Goal: Task Accomplishment & Management: Manage account settings

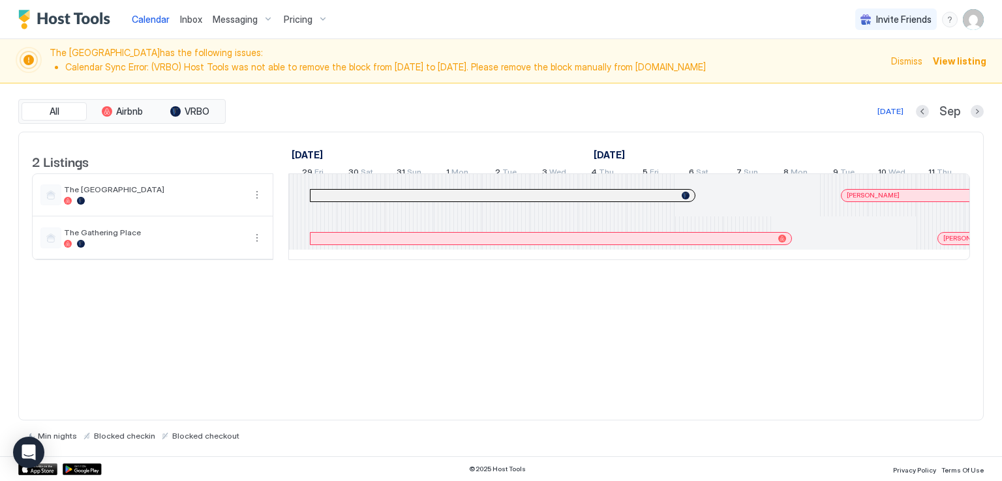
click at [551, 113] on div "[DATE] Sep" at bounding box center [605, 112] width 755 height 16
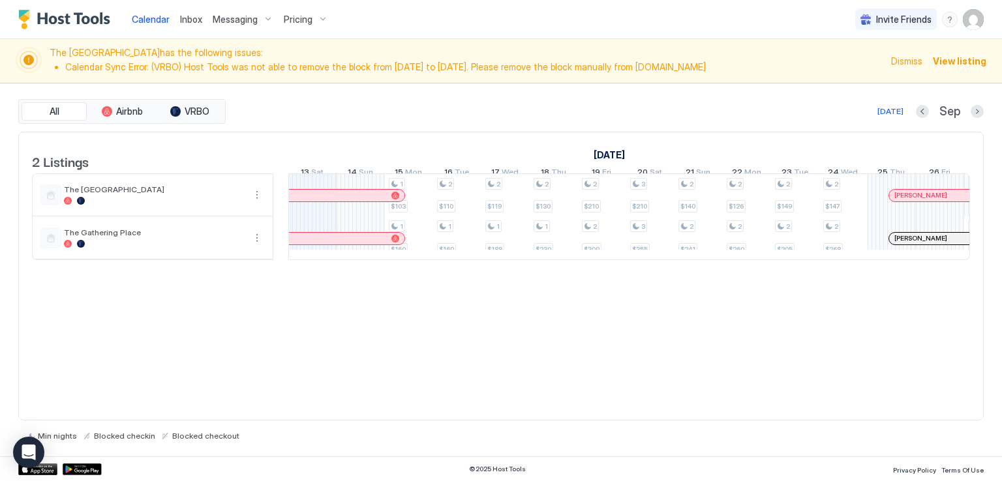
click at [473, 27] on div "Calendar Inbox Messaging Pricing Invite Friends RM" at bounding box center [501, 19] width 1002 height 39
click at [193, 19] on span "Inbox" at bounding box center [191, 19] width 22 height 11
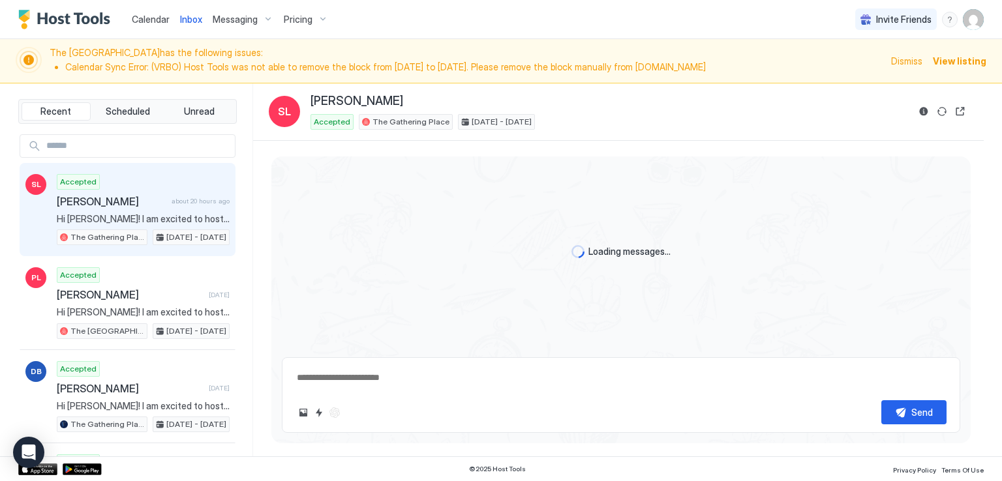
click at [421, 25] on div "Calendar Inbox Messaging Pricing Invite Friends RM" at bounding box center [501, 19] width 1002 height 39
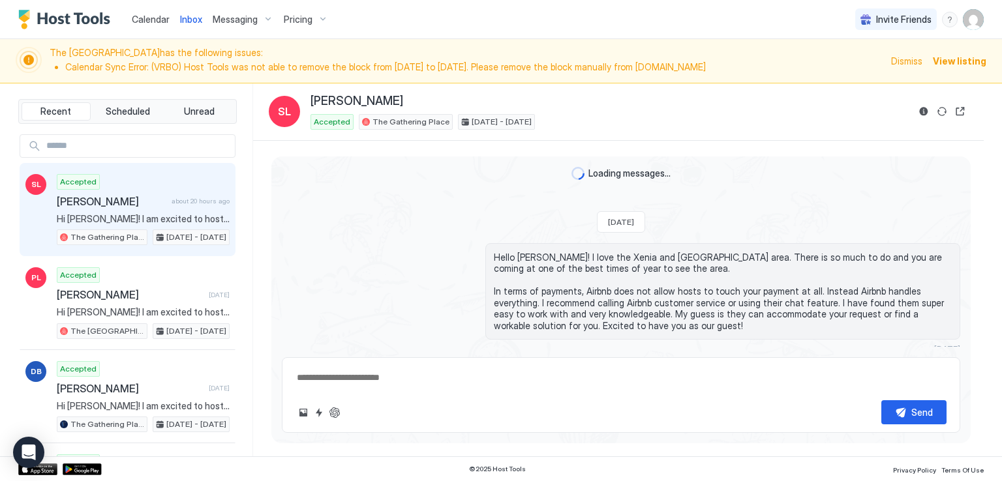
scroll to position [1602, 0]
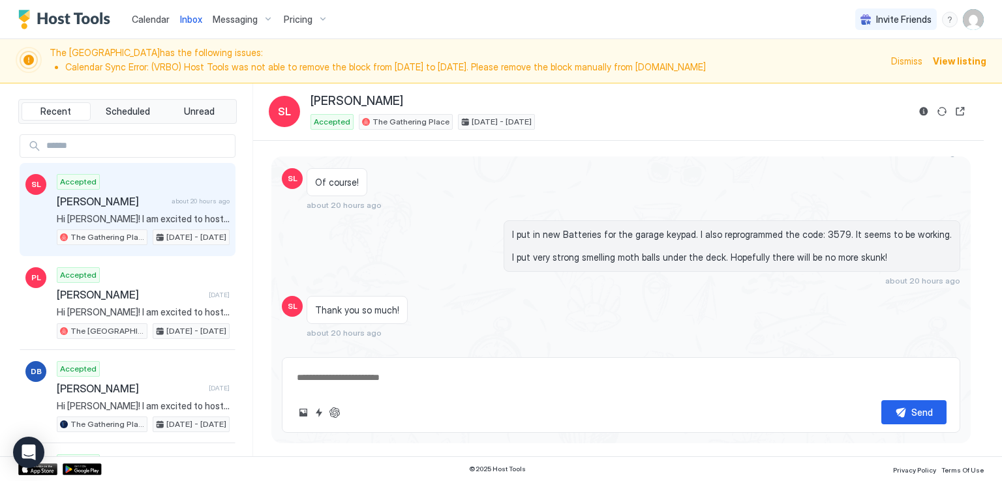
click at [419, 25] on div "Calendar Inbox Messaging Pricing Invite Friends RM" at bounding box center [501, 19] width 1002 height 39
click at [661, 53] on span "The Airplane Art House has the following issues: Calendar Sync Error: (VRBO) Ho…" at bounding box center [466, 61] width 833 height 28
click at [641, 23] on div "Calendar Inbox Messaging Pricing Invite Friends RM" at bounding box center [501, 19] width 1002 height 39
click at [447, 3] on div "Calendar Inbox Messaging Pricing Invite Friends RM" at bounding box center [501, 19] width 1002 height 39
click at [444, 10] on div "Calendar Inbox Messaging Pricing Invite Friends RM" at bounding box center [501, 19] width 1002 height 39
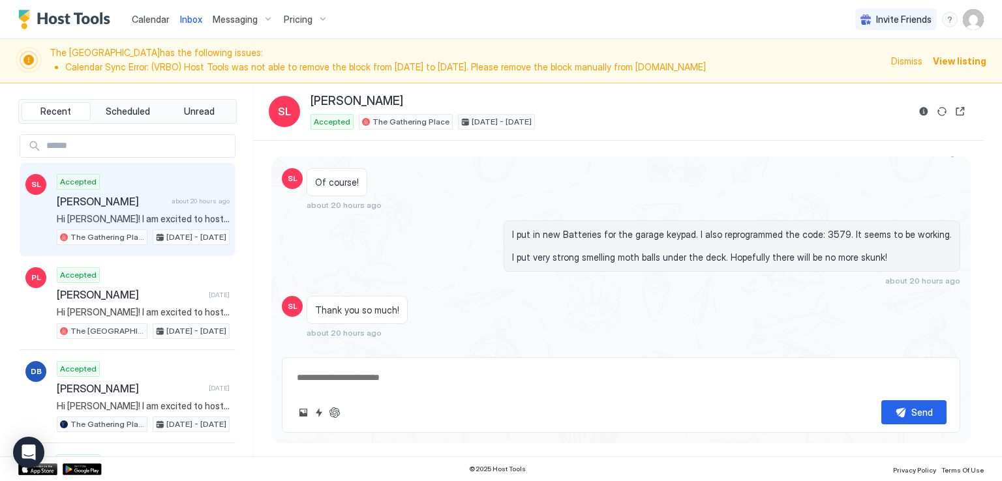
click at [643, 18] on div "Calendar Inbox Messaging Pricing Invite Friends RM" at bounding box center [501, 19] width 1002 height 39
click at [637, 16] on div "Calendar Inbox Messaging Pricing Invite Friends RM" at bounding box center [501, 19] width 1002 height 39
